Goal: Navigation & Orientation: Understand site structure

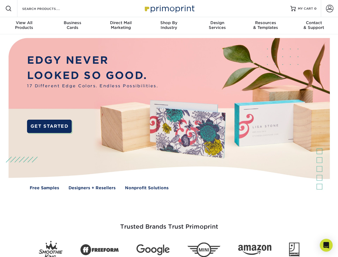
click at [169, 128] on img at bounding box center [169, 117] width 334 height 167
click at [9, 9] on span at bounding box center [8, 8] width 6 height 6
click at [329, 9] on span at bounding box center [329, 8] width 7 height 7
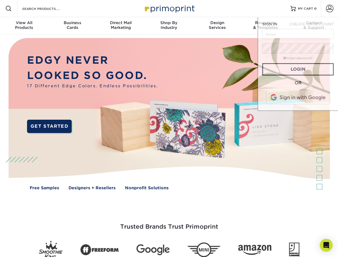
click at [24, 26] on div "View All Products" at bounding box center [24, 25] width 48 height 10
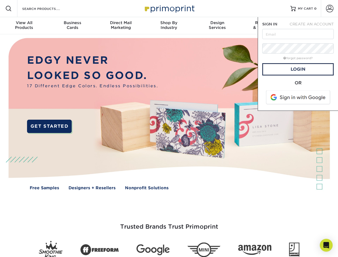
click at [72, 26] on div "Business Cards" at bounding box center [72, 25] width 48 height 10
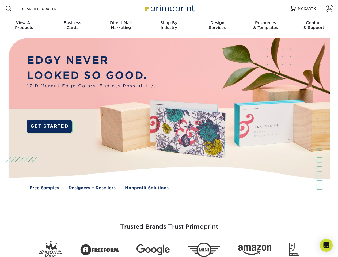
click at [121, 26] on div "Direct Mail Marketing" at bounding box center [121, 25] width 48 height 10
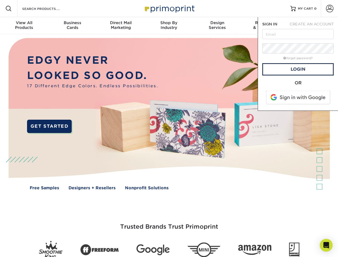
click at [169, 26] on div "Shop By Industry" at bounding box center [169, 25] width 48 height 10
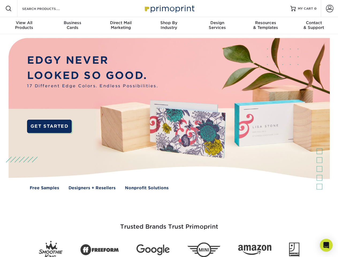
click at [217, 26] on div "Design Services" at bounding box center [217, 25] width 48 height 10
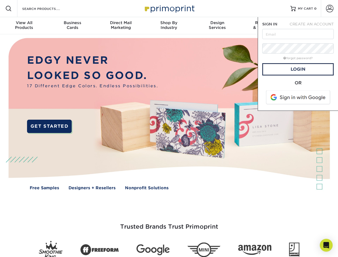
click at [265, 26] on span "SIGN IN" at bounding box center [269, 24] width 15 height 4
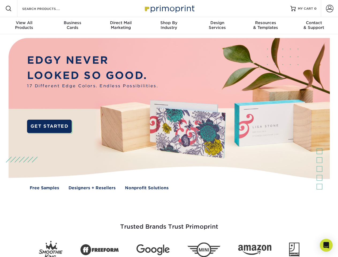
click at [314, 26] on div "Contact & Support" at bounding box center [314, 25] width 48 height 10
